Goal: Find specific page/section: Find specific page/section

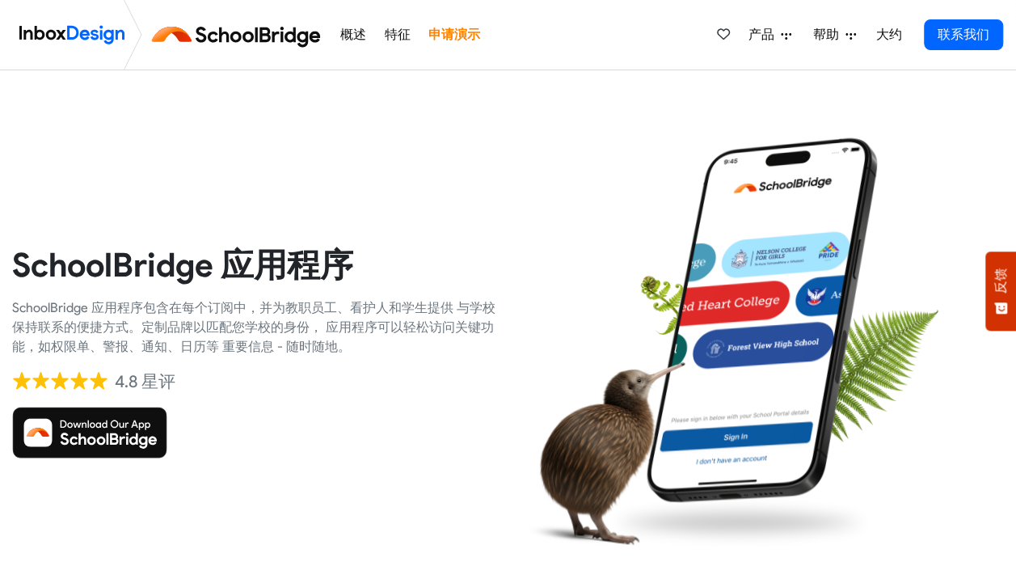
click at [142, 426] on img at bounding box center [89, 433] width 155 height 52
